Goal: Navigation & Orientation: Find specific page/section

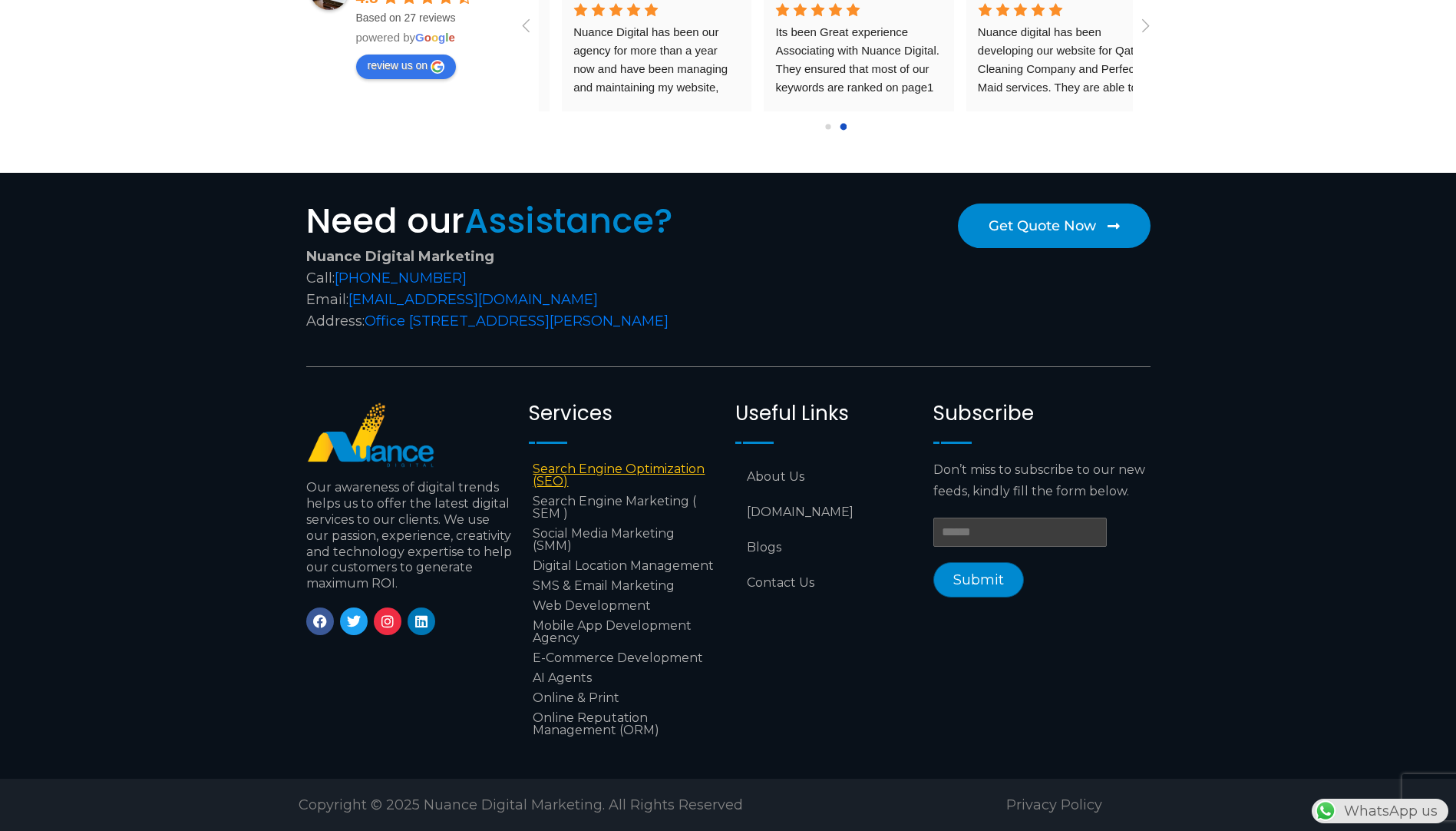
scroll to position [0, 404]
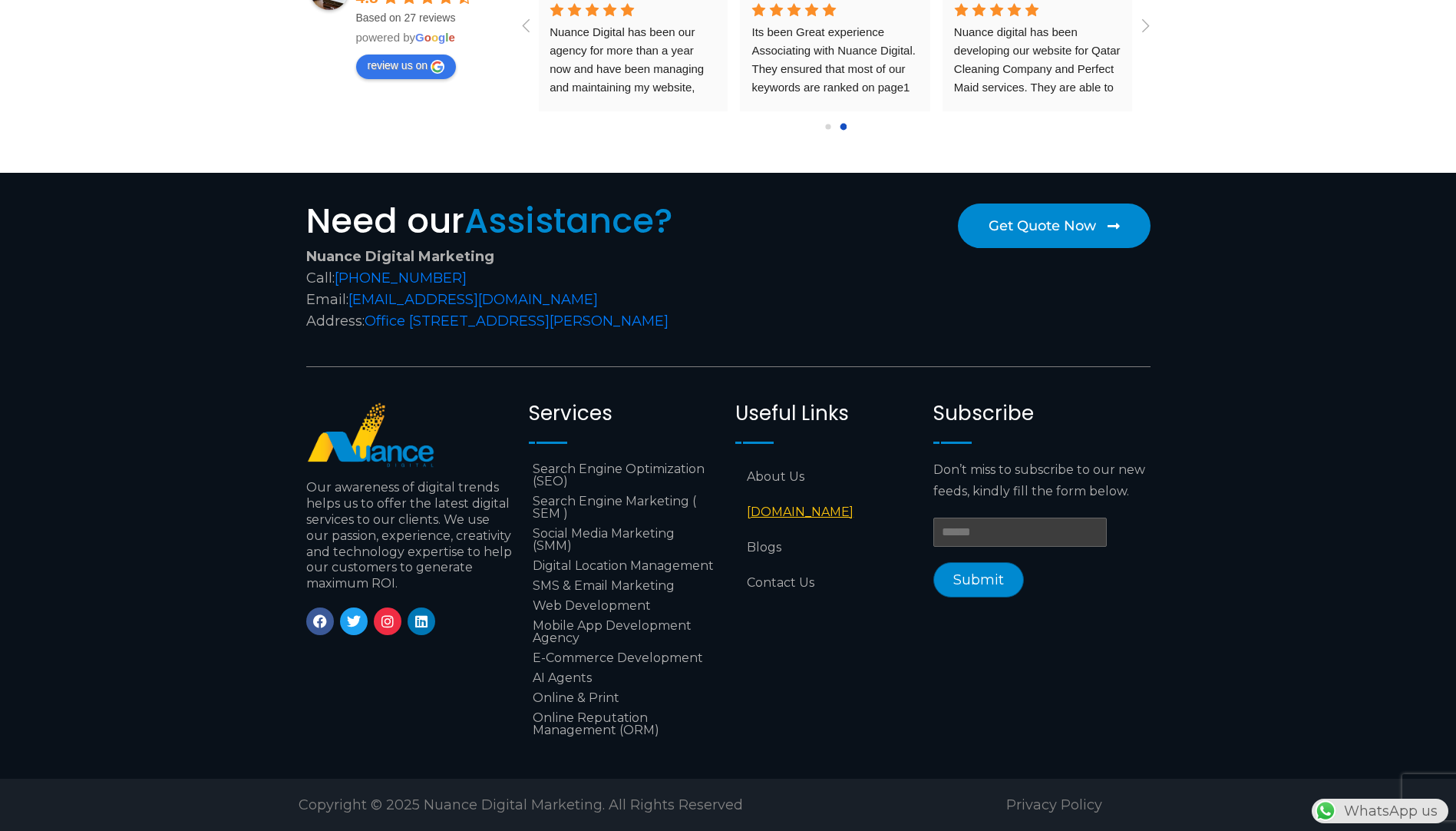
click at [799, 504] on link "[DOMAIN_NAME]" at bounding box center [827, 512] width 183 height 35
